Goal: Transaction & Acquisition: Obtain resource

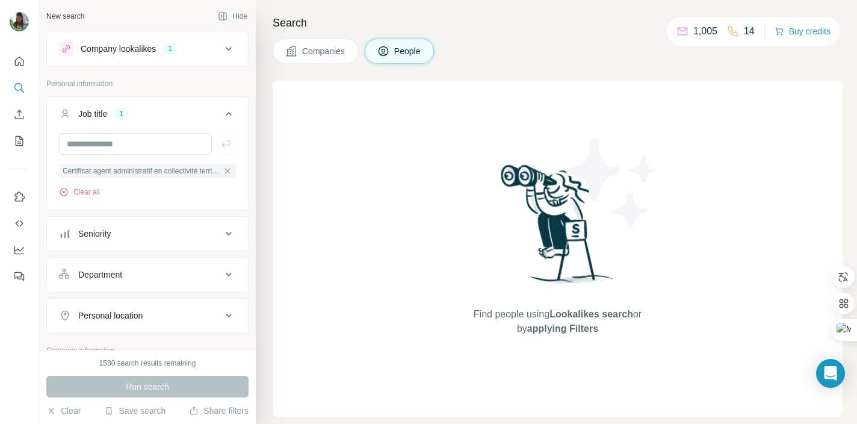
click at [165, 48] on div "Company lookalikes 1" at bounding box center [140, 49] width 162 height 14
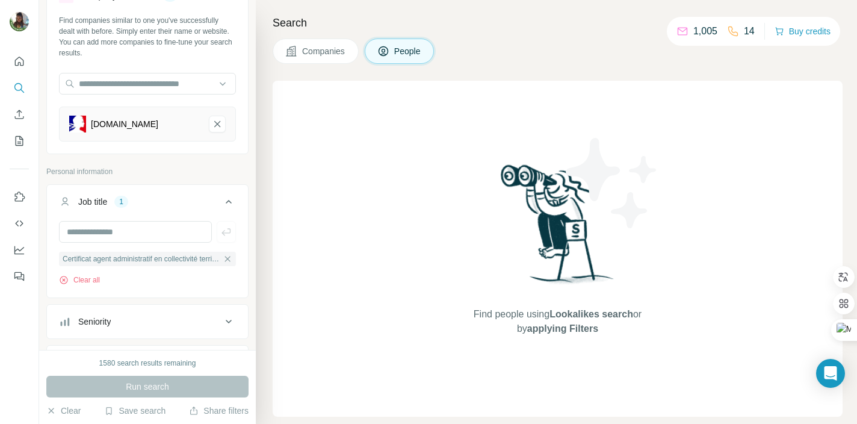
scroll to position [117, 0]
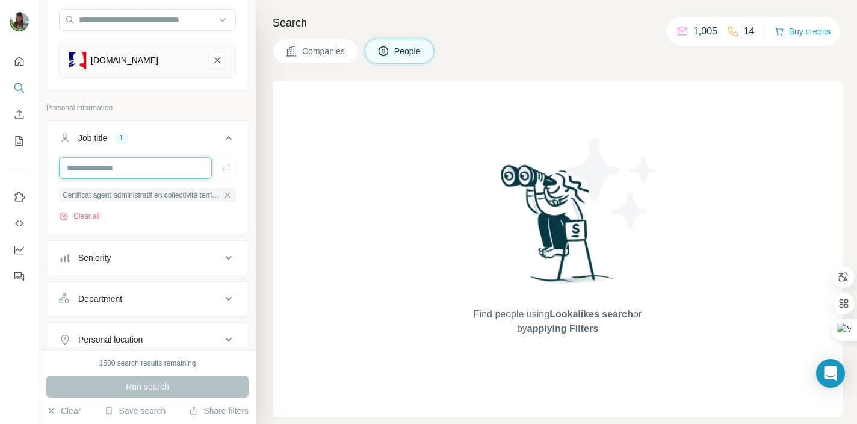
click at [179, 172] on input "text" at bounding box center [135, 168] width 153 height 22
click at [127, 171] on input "text" at bounding box center [135, 168] width 153 height 22
type input "*********"
click at [193, 146] on button "Job title 1" at bounding box center [147, 140] width 201 height 34
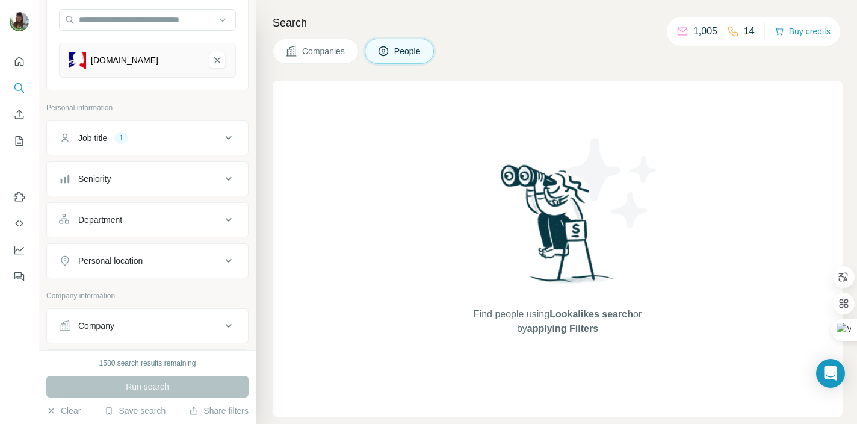
click at [206, 143] on div "Job title 1" at bounding box center [140, 138] width 162 height 12
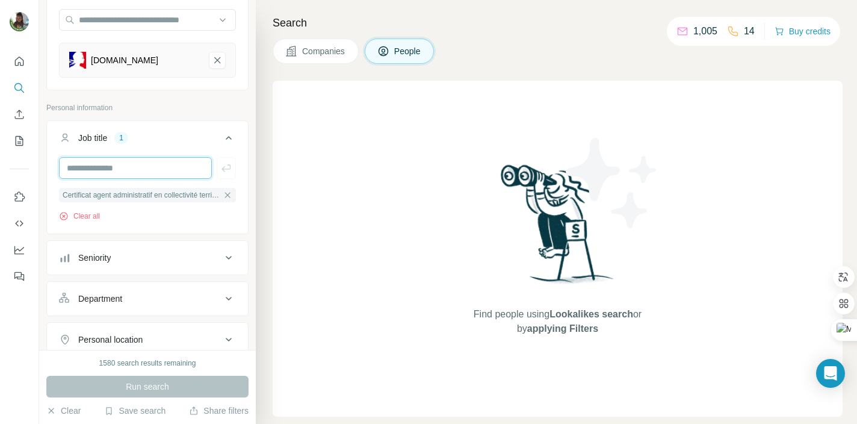
click at [160, 171] on input "text" at bounding box center [135, 168] width 153 height 22
type input "*********"
click at [180, 168] on input "*********" at bounding box center [135, 168] width 153 height 22
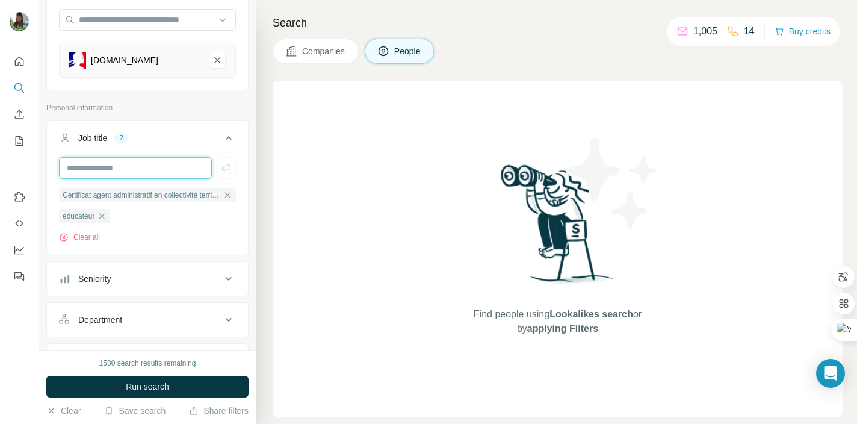
click at [170, 176] on input "text" at bounding box center [135, 168] width 153 height 22
type input "**********"
type input "*******"
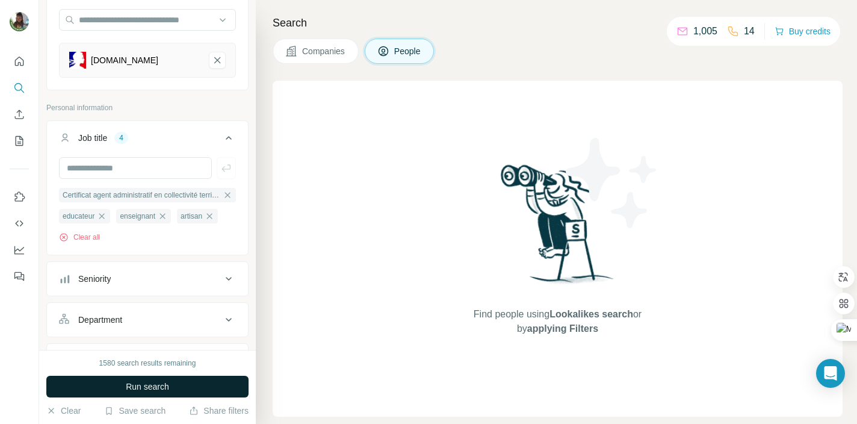
click at [149, 392] on button "Run search" at bounding box center [147, 386] width 202 height 22
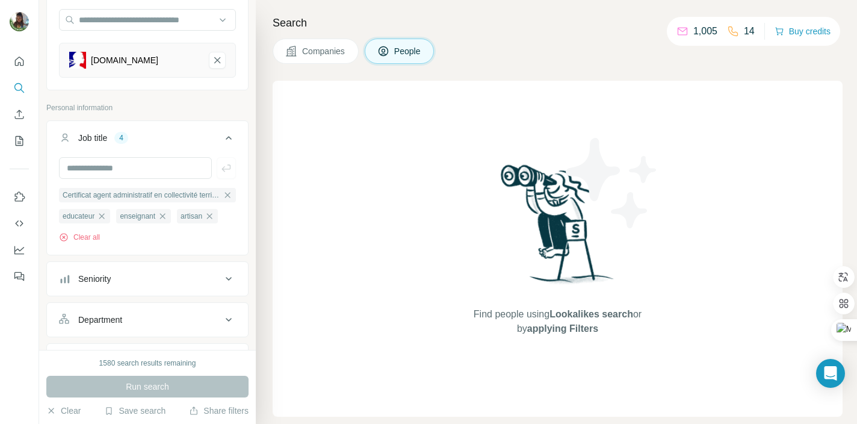
click at [167, 392] on div "Run search" at bounding box center [147, 386] width 202 height 22
click at [214, 214] on icon "button" at bounding box center [210, 216] width 10 height 10
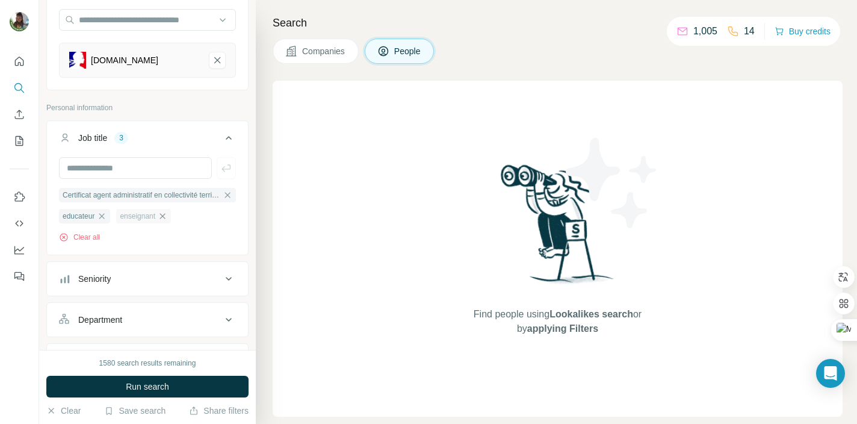
click at [165, 215] on icon "button" at bounding box center [162, 215] width 5 height 5
click at [106, 216] on icon "button" at bounding box center [102, 216] width 10 height 10
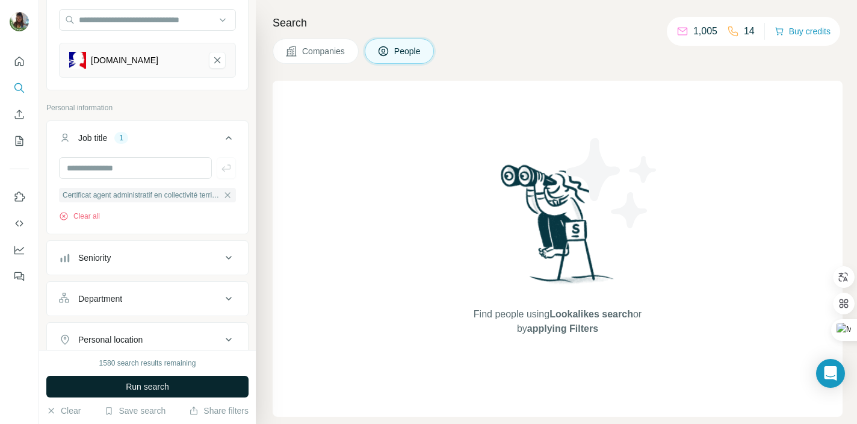
click at [163, 383] on span "Run search" at bounding box center [147, 386] width 43 height 12
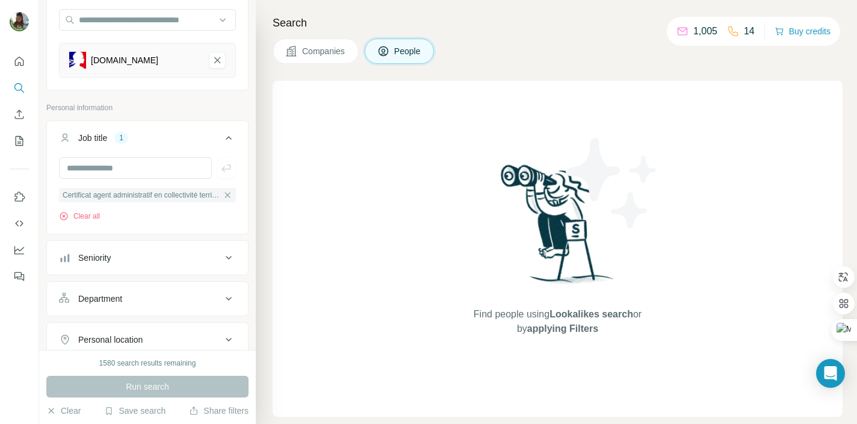
click at [123, 140] on div "1" at bounding box center [121, 137] width 14 height 11
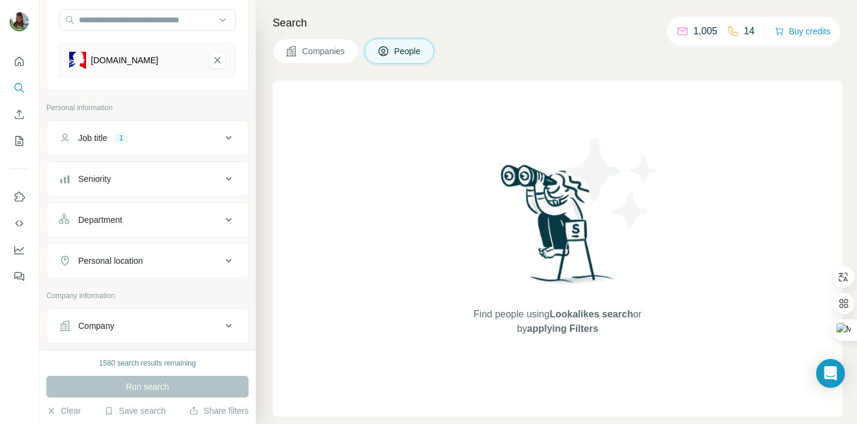
click at [163, 62] on div "greta-cvdl.fr" at bounding box center [134, 60] width 130 height 17
click at [325, 58] on button "Companies" at bounding box center [316, 51] width 86 height 25
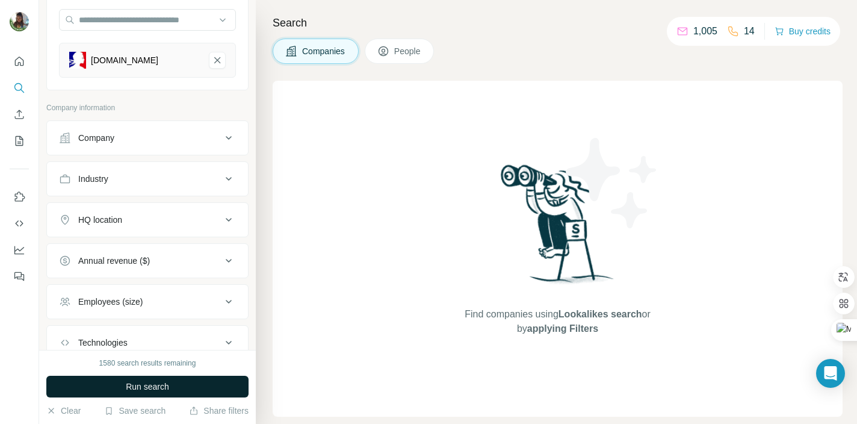
click at [182, 384] on button "Run search" at bounding box center [147, 386] width 202 height 22
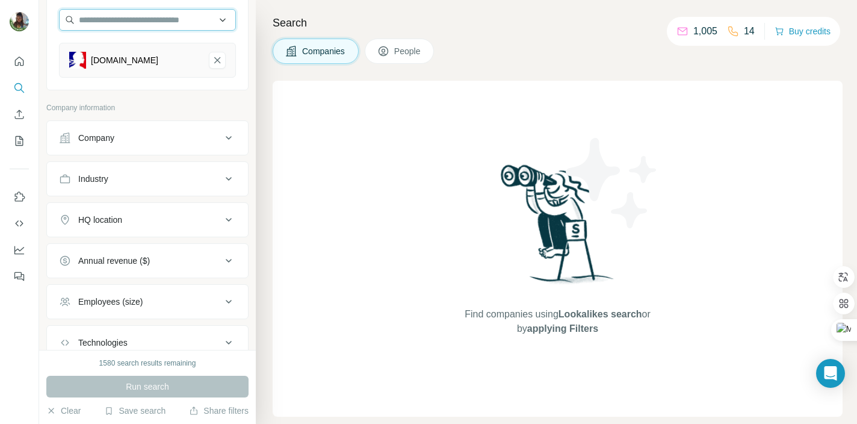
click at [146, 22] on input "text" at bounding box center [147, 20] width 177 height 22
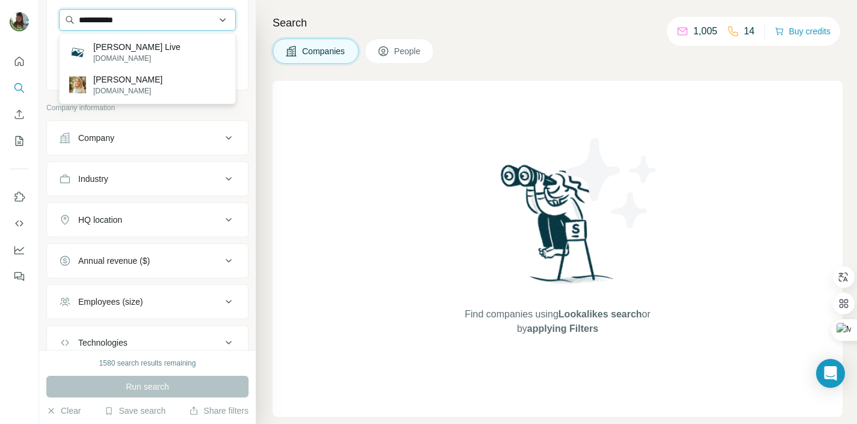
click at [131, 20] on input "**********" at bounding box center [147, 20] width 177 height 22
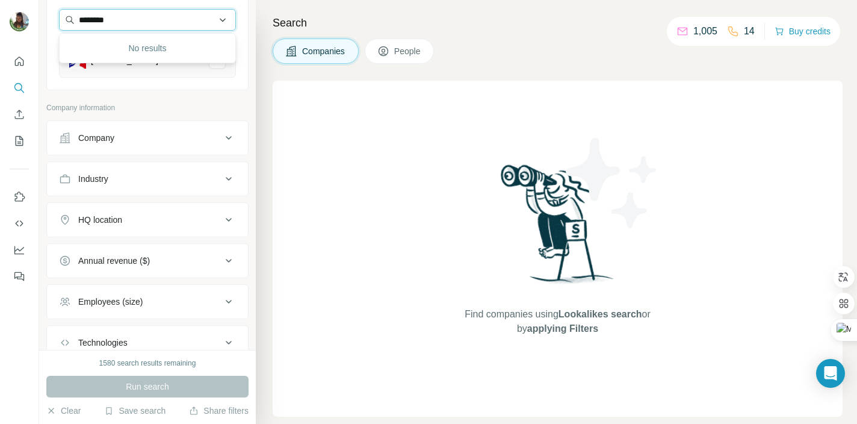
type input "*****"
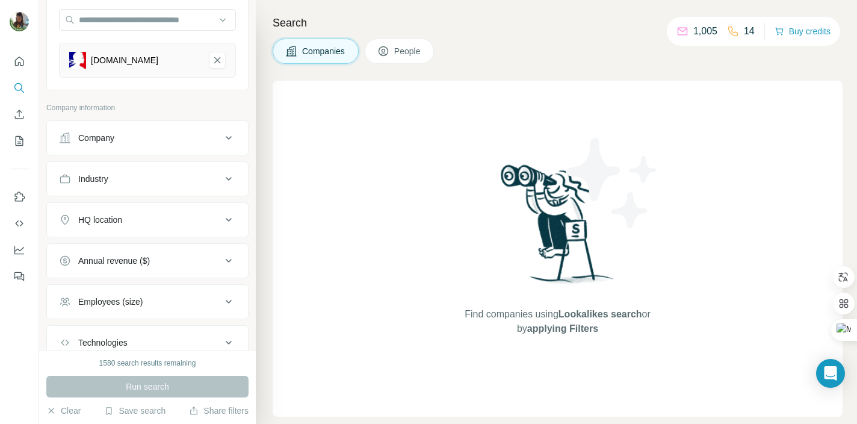
click at [300, 201] on div "Find companies using Lookalikes search or by applying Filters" at bounding box center [558, 249] width 570 height 336
click at [177, 142] on div "Company" at bounding box center [140, 138] width 162 height 12
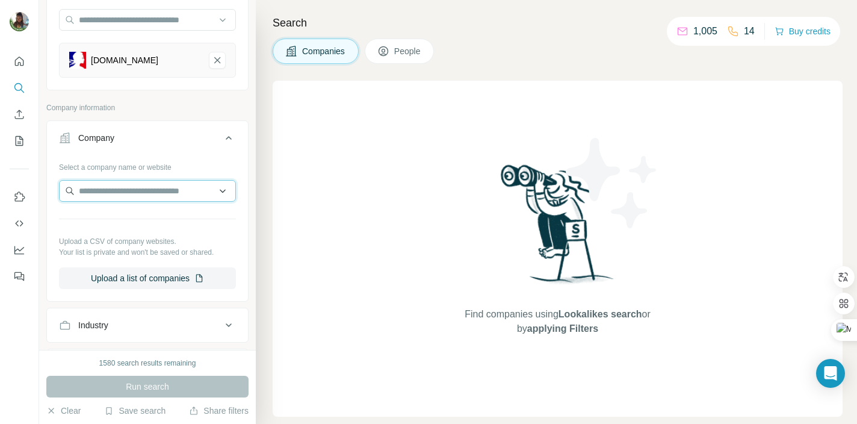
click at [162, 191] on input "text" at bounding box center [147, 191] width 177 height 22
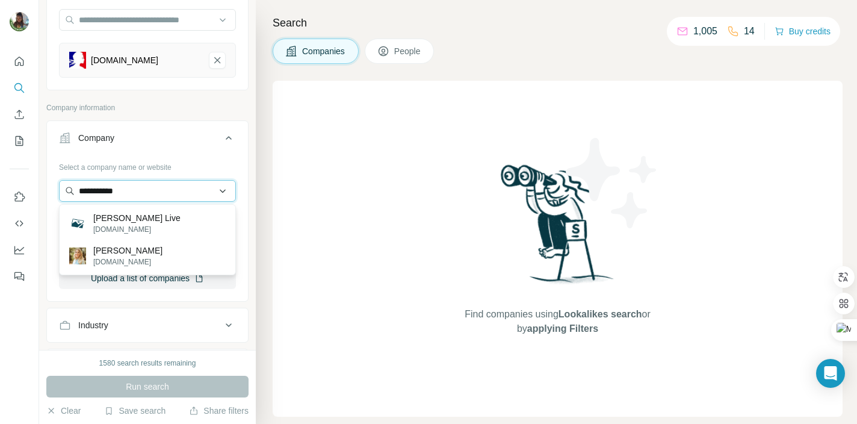
type input "**********"
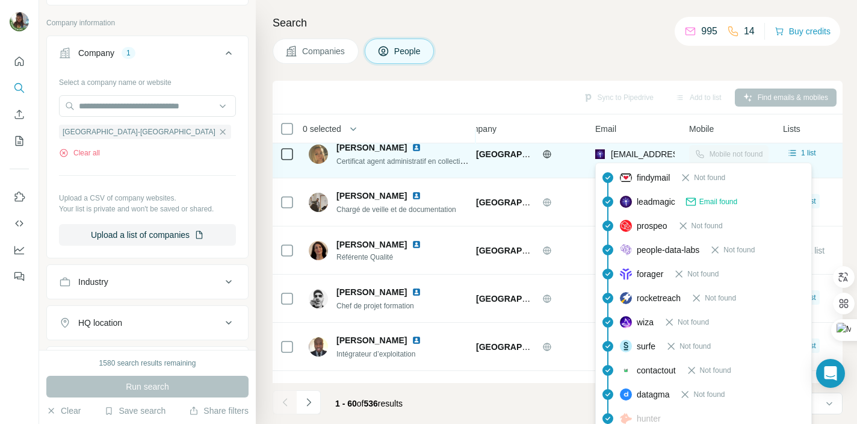
click at [643, 152] on span "[EMAIL_ADDRESS][DOMAIN_NAME]" at bounding box center [682, 154] width 143 height 10
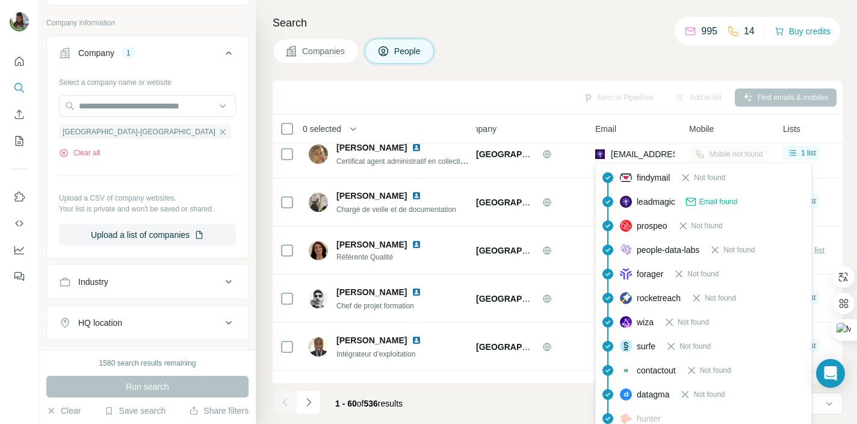
scroll to position [2398, 22]
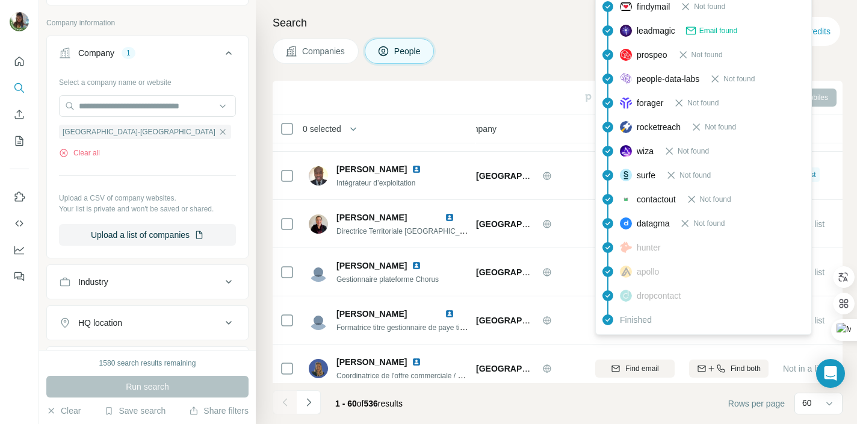
click at [531, 56] on div "Companies People" at bounding box center [558, 51] width 570 height 25
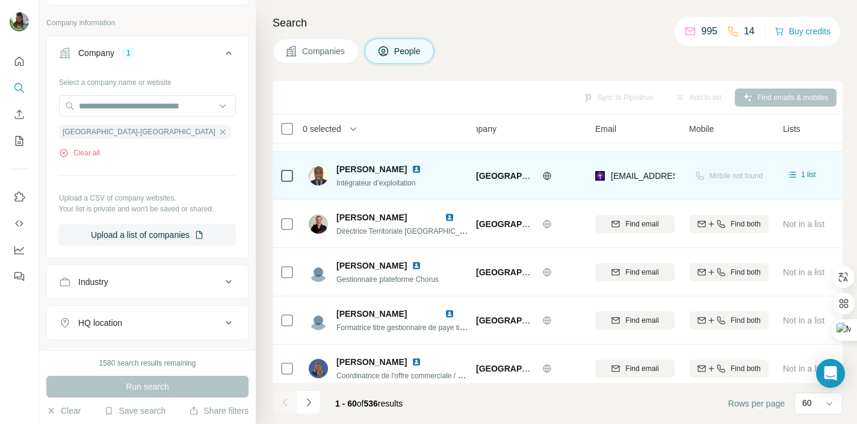
scroll to position [2649, 22]
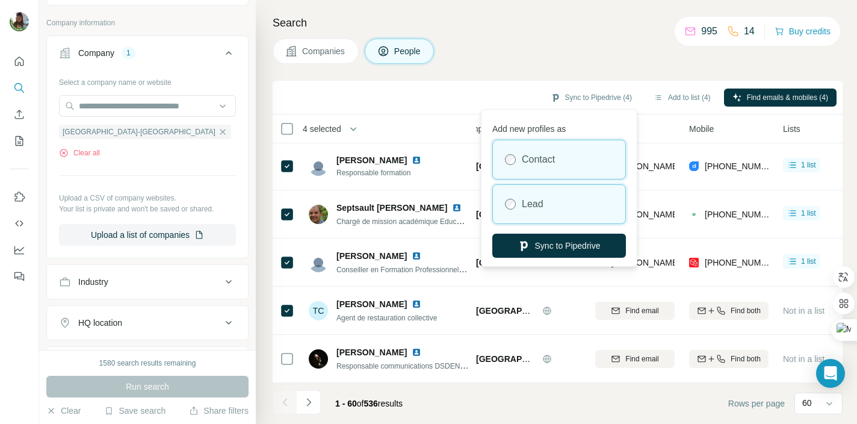
click at [565, 199] on div "Lead" at bounding box center [559, 204] width 132 height 39
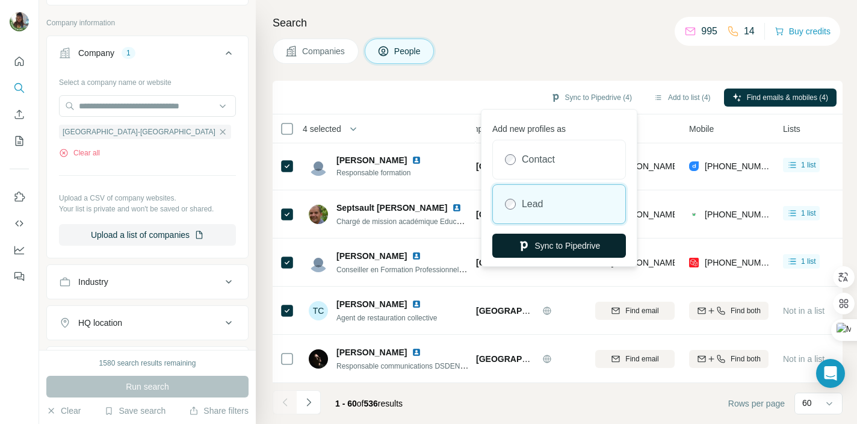
click at [560, 248] on button "Sync to Pipedrive" at bounding box center [559, 245] width 134 height 24
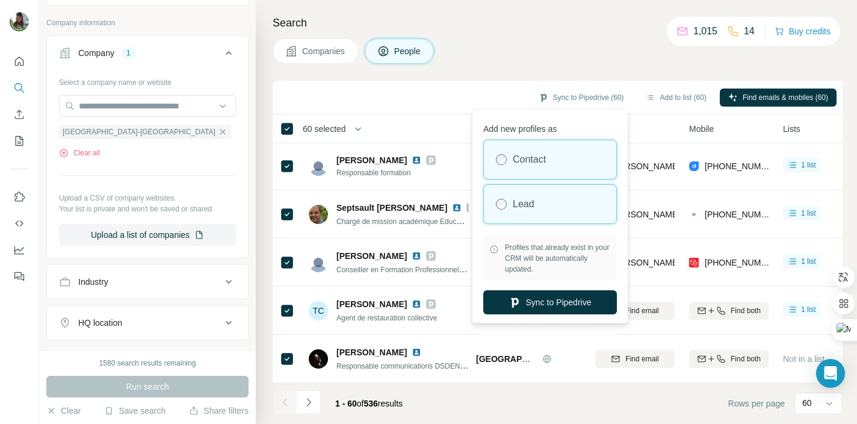
click at [547, 196] on div "Lead" at bounding box center [550, 204] width 132 height 39
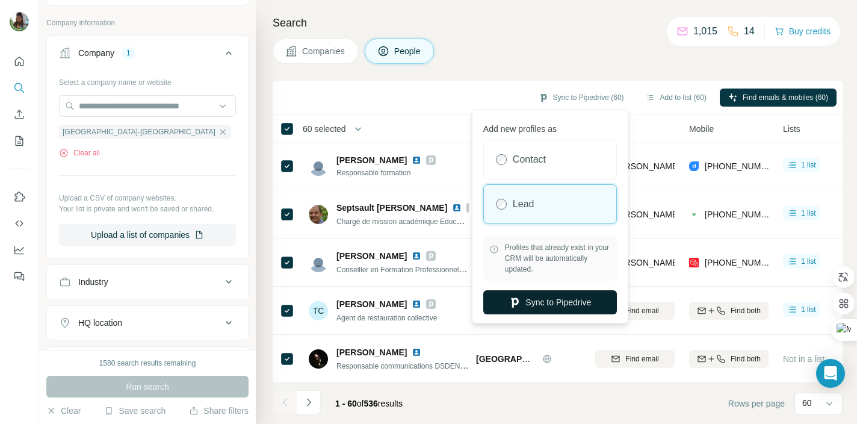
click at [556, 307] on button "Sync to Pipedrive" at bounding box center [550, 302] width 134 height 24
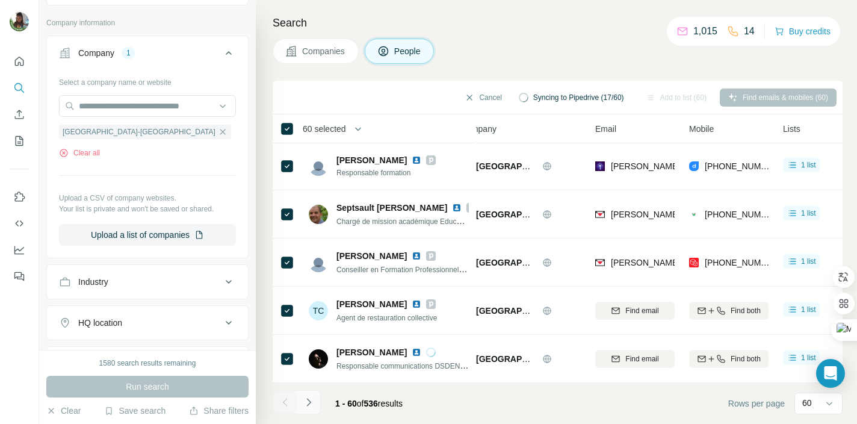
click at [311, 402] on icon "Navigate to next page" at bounding box center [309, 402] width 12 height 12
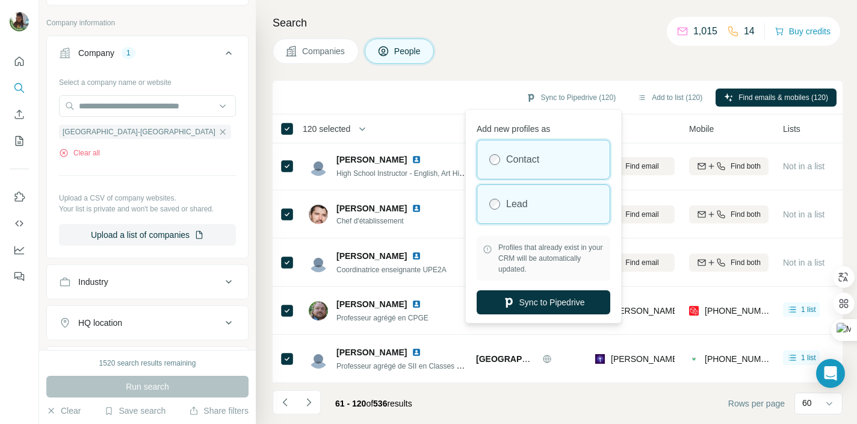
click at [593, 203] on div "Lead" at bounding box center [543, 204] width 132 height 39
click at [529, 208] on div "Lead" at bounding box center [543, 204] width 132 height 39
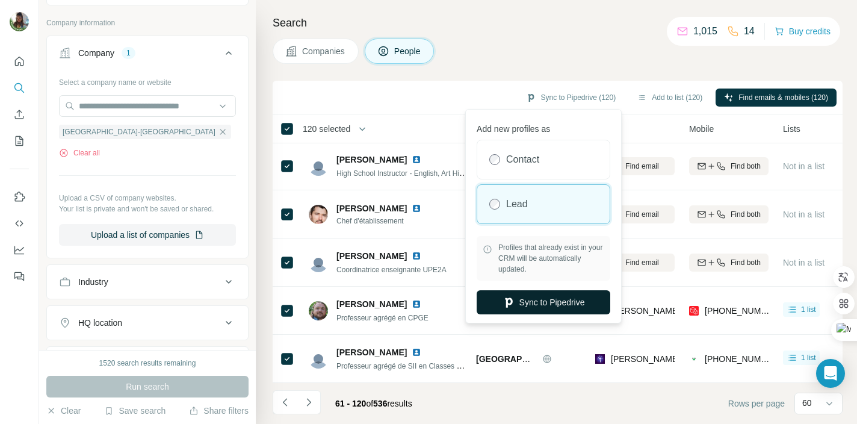
click at [536, 299] on button "Sync to Pipedrive" at bounding box center [544, 302] width 134 height 24
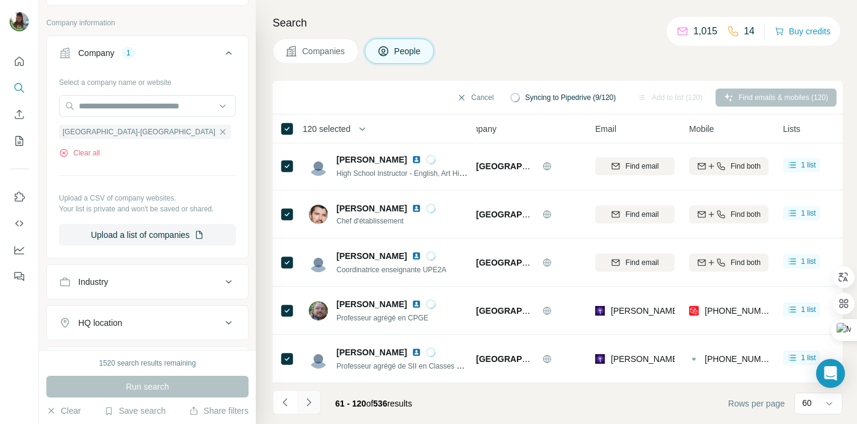
click at [310, 404] on icon "Navigate to next page" at bounding box center [309, 402] width 12 height 12
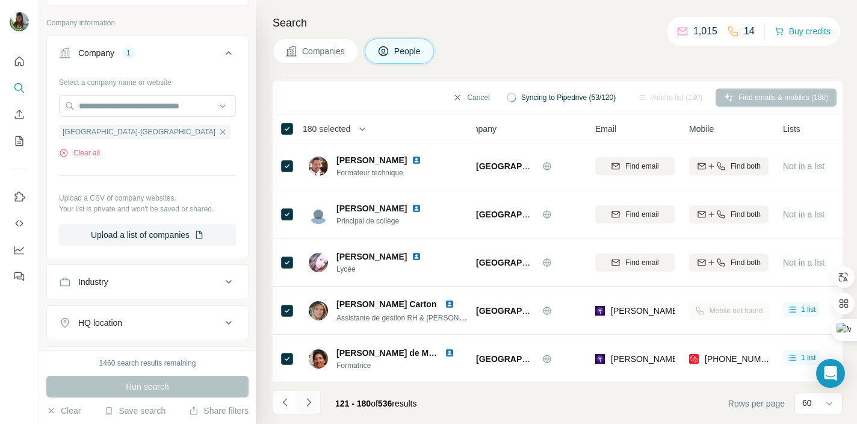
click at [310, 402] on icon "Navigate to next page" at bounding box center [308, 402] width 4 height 8
